Goal: Navigation & Orientation: Understand site structure

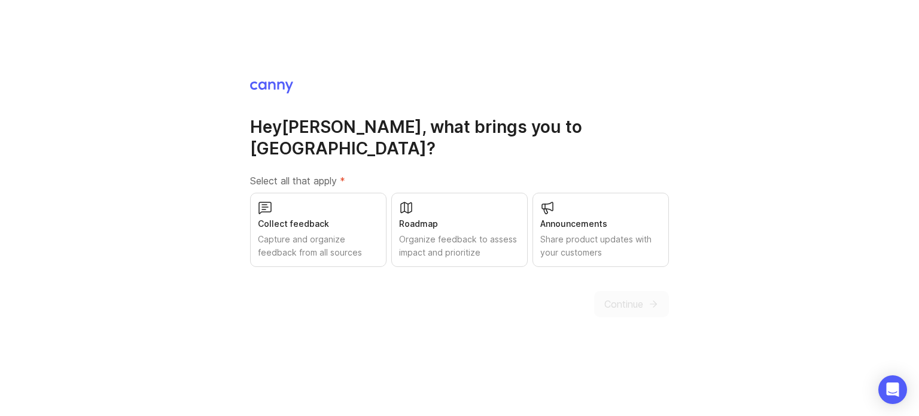
click at [598, 233] on div "Share product updates with your customers" at bounding box center [600, 246] width 121 height 26
click at [632, 297] on span "Continue" at bounding box center [623, 304] width 39 height 14
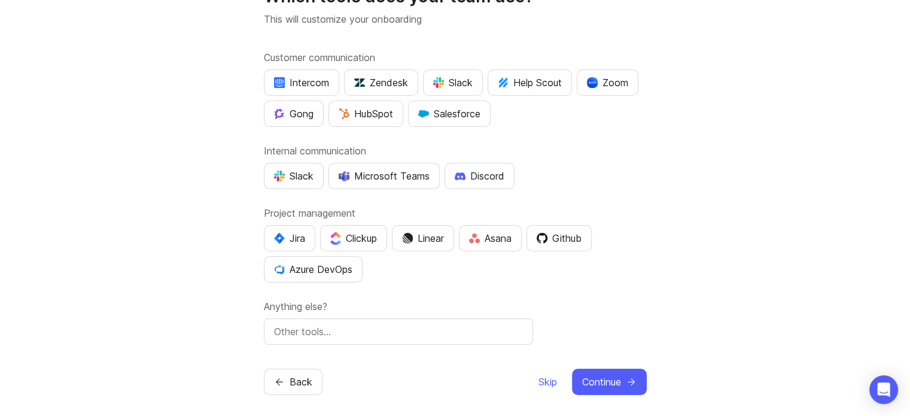
scroll to position [66, 0]
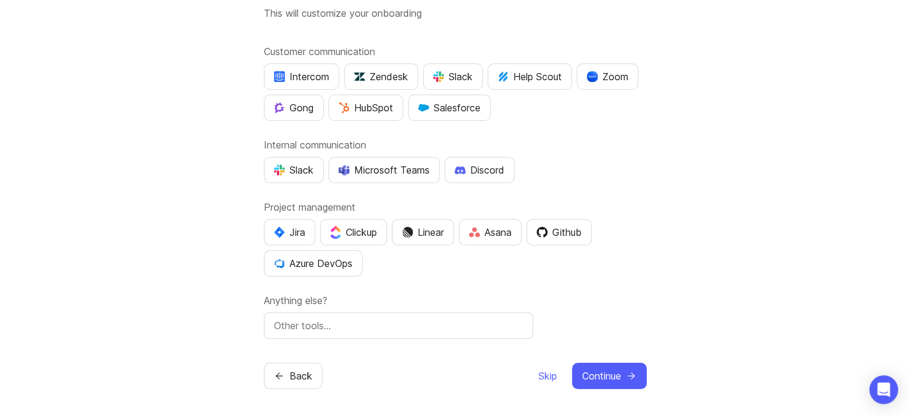
click at [539, 370] on span "Skip" at bounding box center [547, 375] width 19 height 14
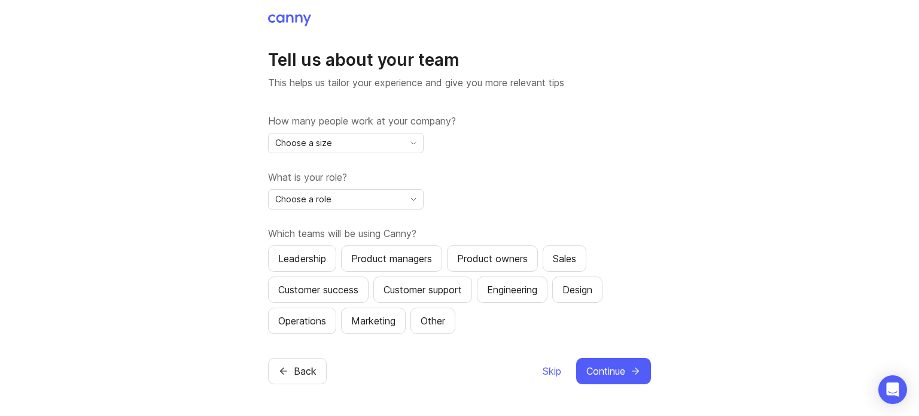
click at [551, 373] on span "Skip" at bounding box center [552, 371] width 19 height 14
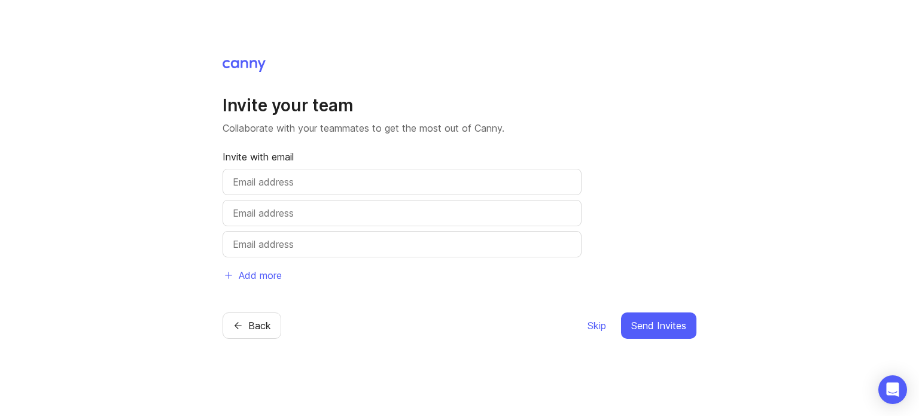
click at [593, 327] on span "Skip" at bounding box center [596, 325] width 19 height 14
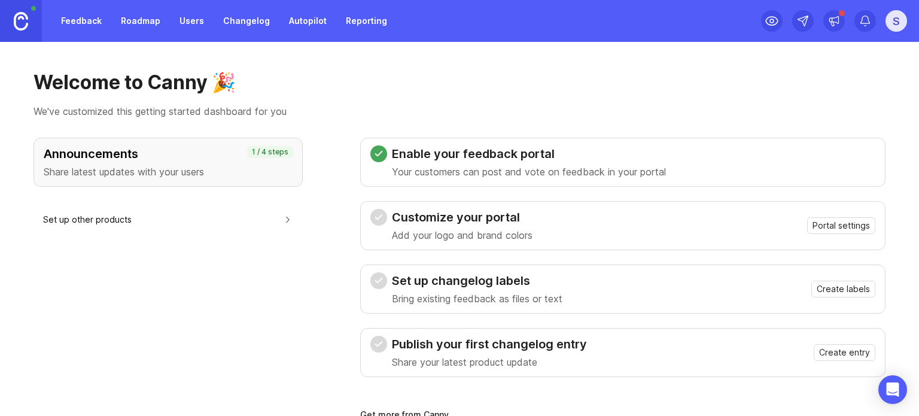
click at [898, 18] on div "S" at bounding box center [896, 21] width 22 height 22
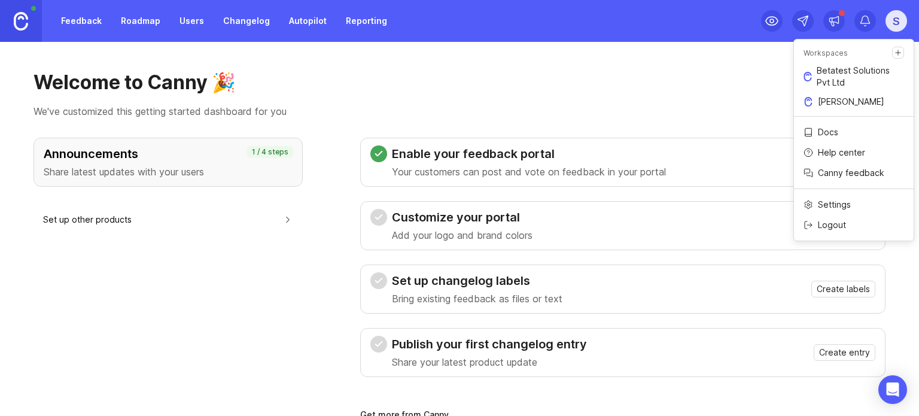
click at [694, 80] on h1 "Welcome to Canny 🎉" at bounding box center [459, 83] width 852 height 24
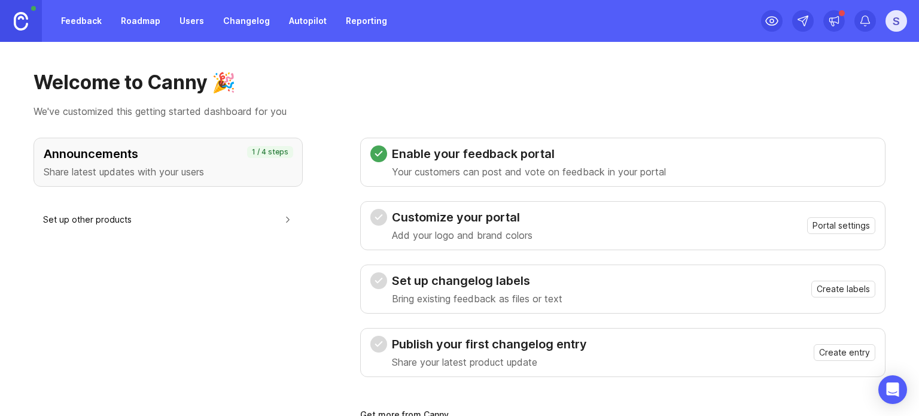
click at [902, 21] on div "S" at bounding box center [896, 21] width 22 height 22
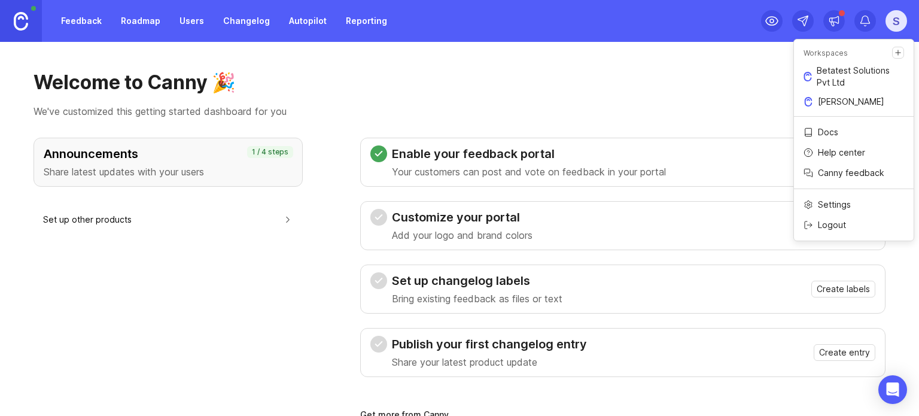
click at [665, 87] on h1 "Welcome to Canny 🎉" at bounding box center [459, 83] width 852 height 24
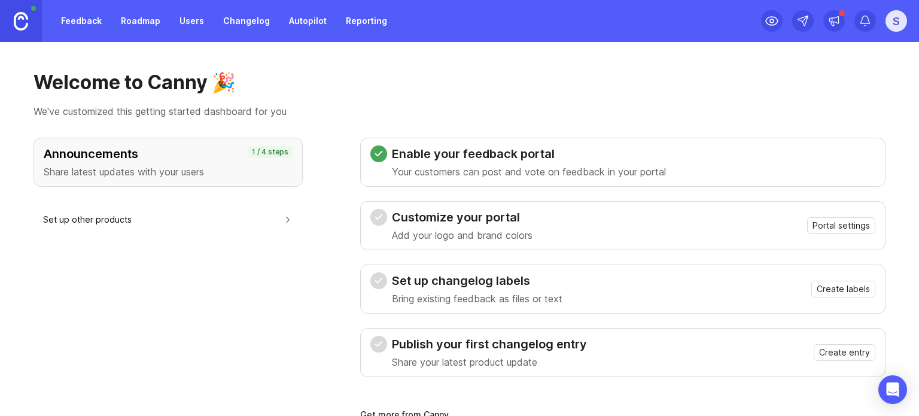
click at [897, 19] on div "S" at bounding box center [896, 21] width 22 height 22
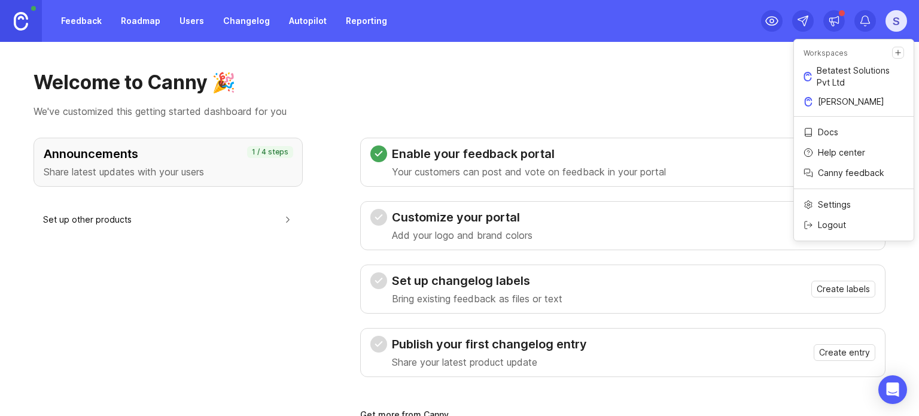
click at [370, 72] on h1 "Welcome to Canny 🎉" at bounding box center [459, 83] width 852 height 24
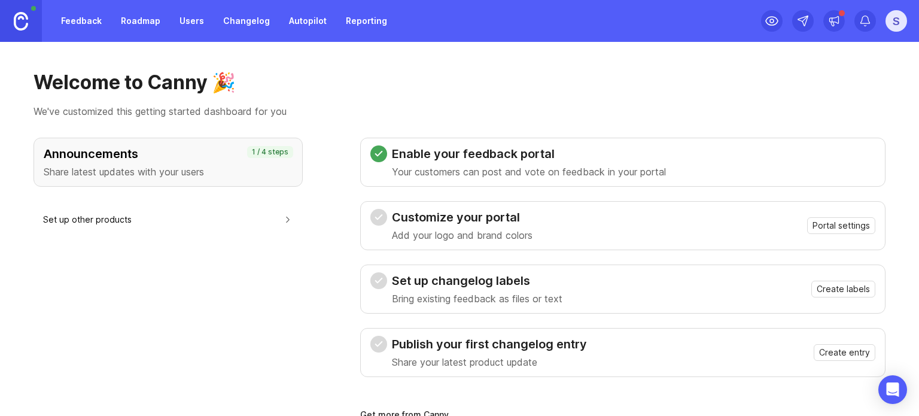
click at [86, 21] on link "Feedback" at bounding box center [81, 21] width 55 height 22
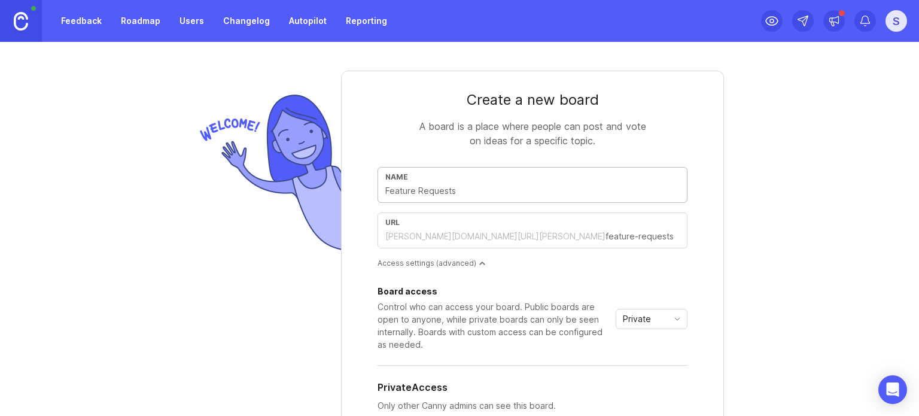
click at [145, 22] on link "Roadmap" at bounding box center [141, 21] width 54 height 22
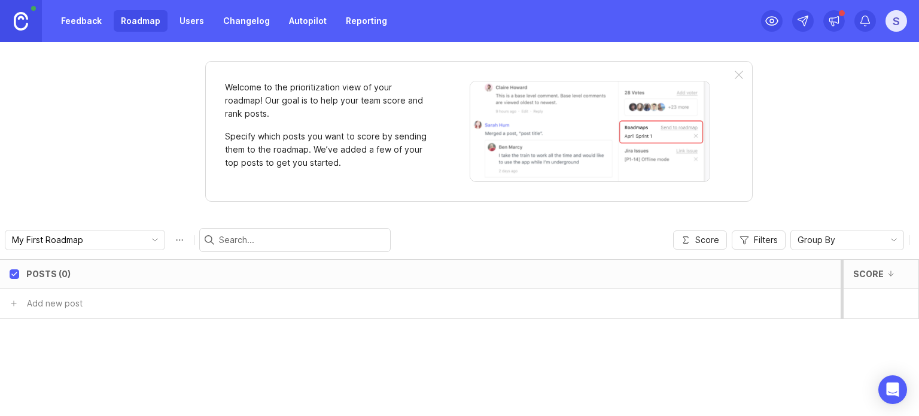
click at [246, 19] on link "Changelog" at bounding box center [246, 21] width 61 height 22
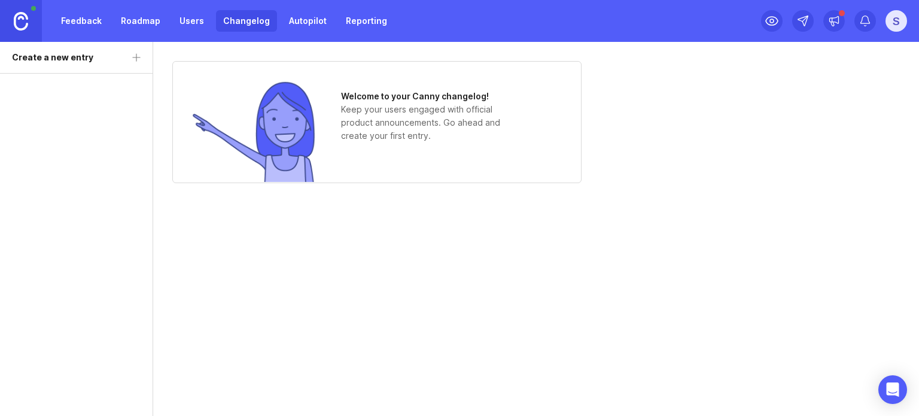
click at [364, 21] on link "Reporting" at bounding box center [367, 21] width 56 height 22
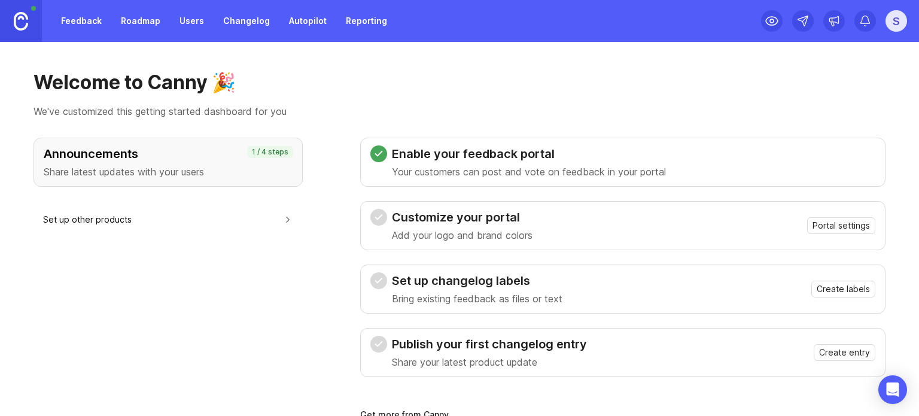
click at [897, 19] on div "S" at bounding box center [896, 21] width 22 height 22
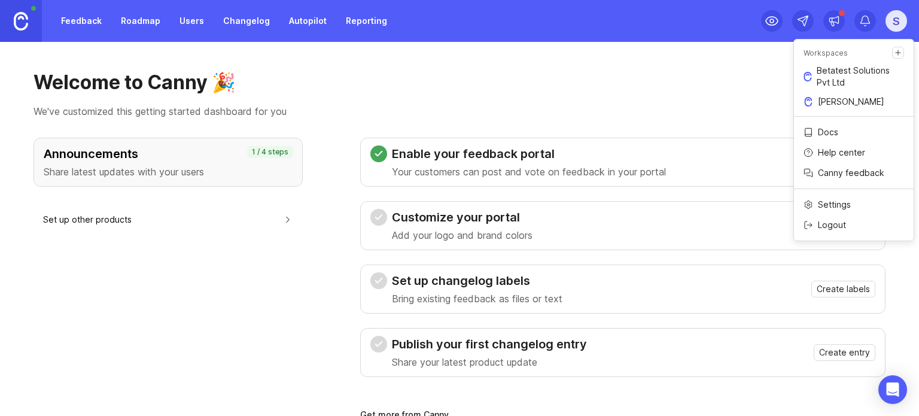
click at [834, 72] on p "Betatest Solutions Pvt Ltd" at bounding box center [859, 77] width 87 height 24
